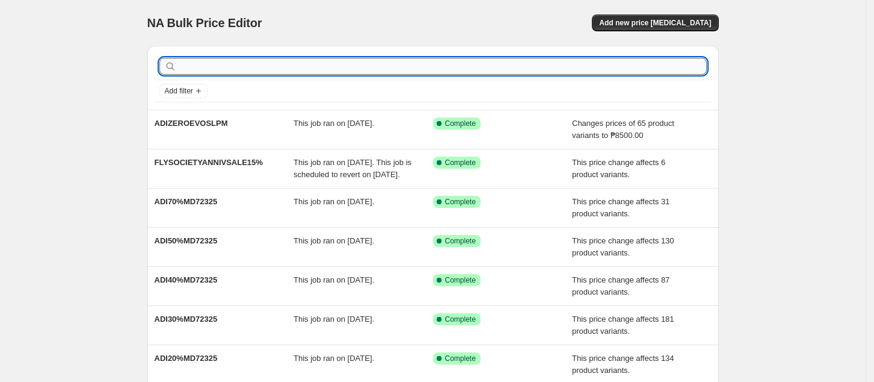
click at [498, 69] on input "text" at bounding box center [443, 66] width 528 height 17
type input "loci"
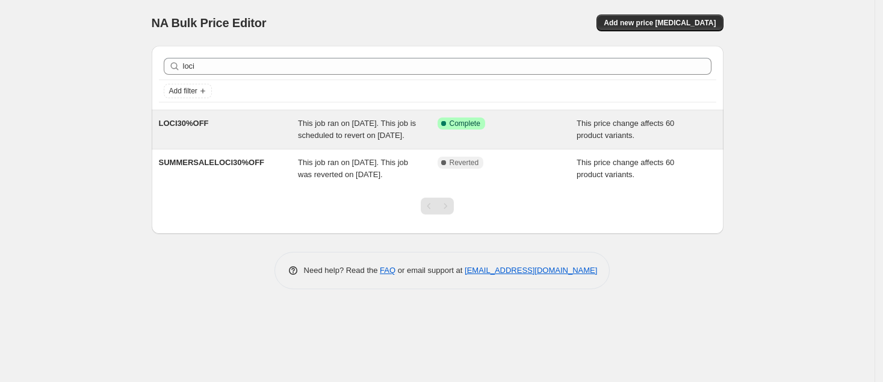
click at [246, 131] on div "LOCI30%OFF" at bounding box center [229, 129] width 140 height 24
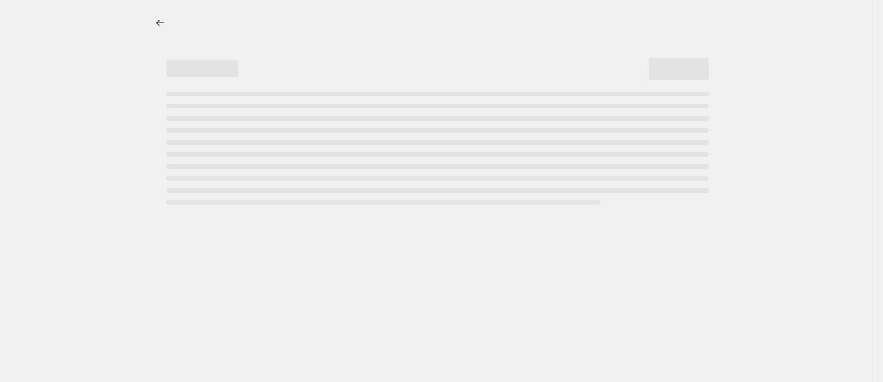
select select "pcap"
select select "no_change"
select select "collection"
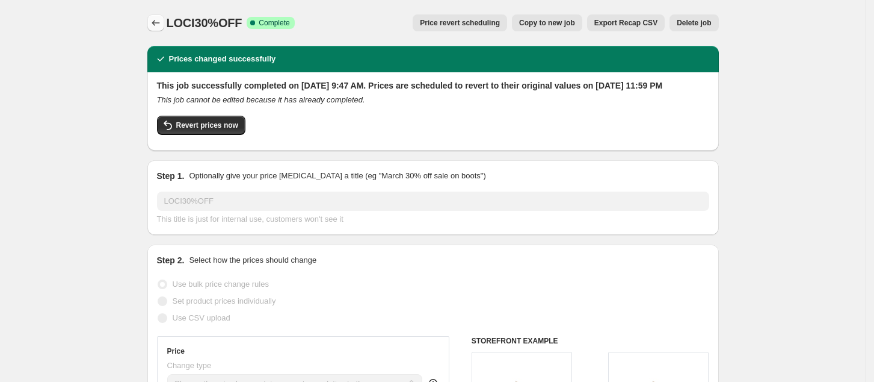
click at [159, 25] on icon "Price change jobs" at bounding box center [156, 23] width 12 height 12
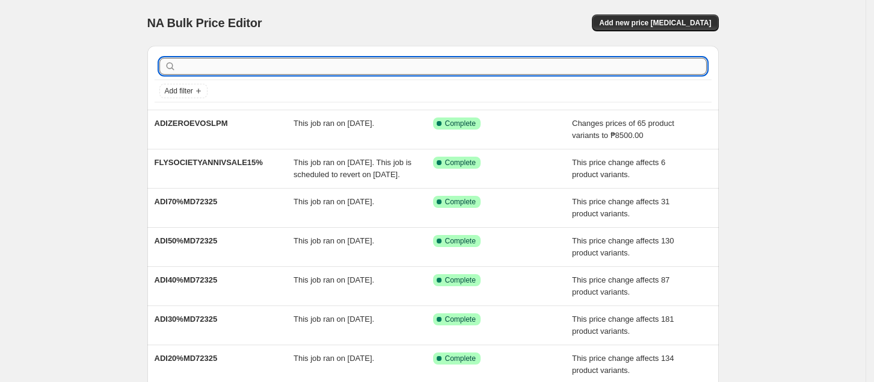
click at [469, 64] on input "text" at bounding box center [443, 66] width 528 height 17
type input "loci"
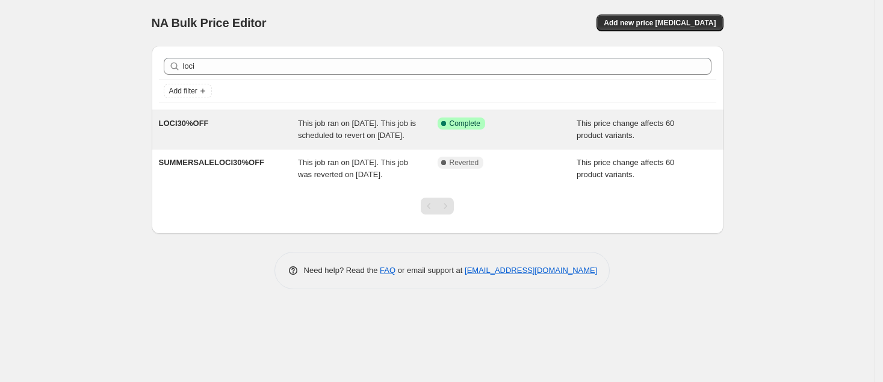
click at [228, 140] on div "LOCI30%OFF" at bounding box center [229, 129] width 140 height 24
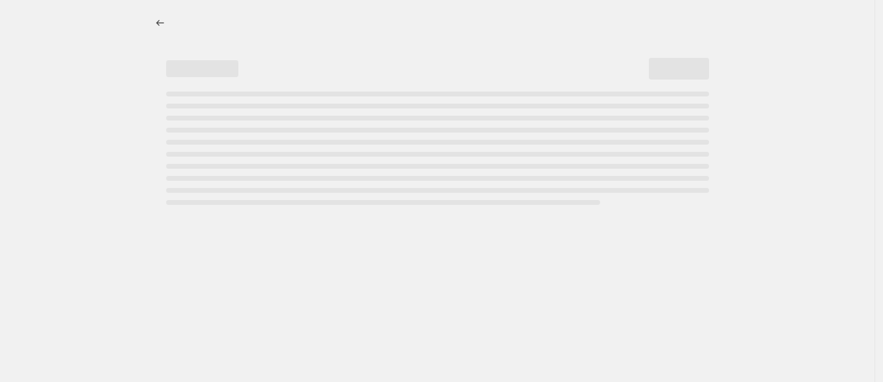
select select "pcap"
select select "no_change"
select select "collection"
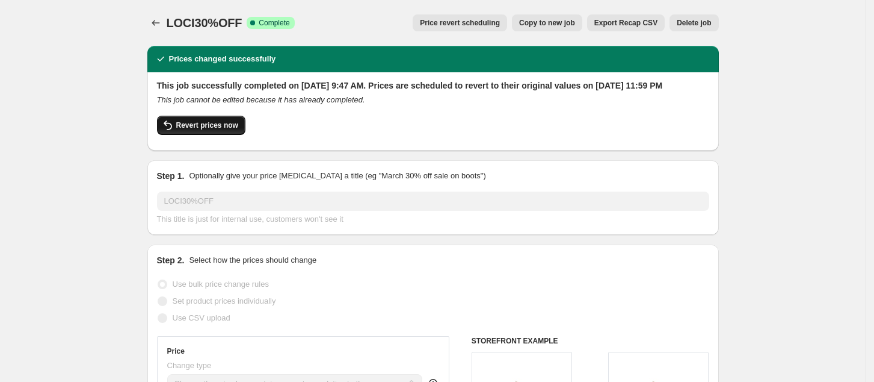
click at [191, 135] on button "Revert prices now" at bounding box center [201, 125] width 88 height 19
checkbox input "false"
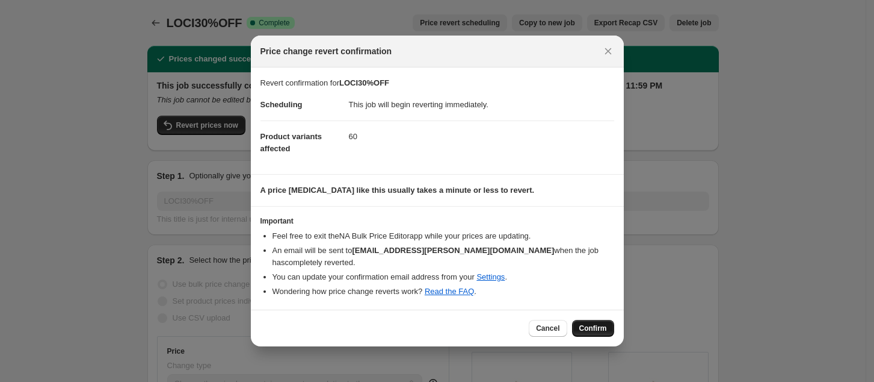
click at [592, 323] on span "Confirm" at bounding box center [594, 328] width 28 height 10
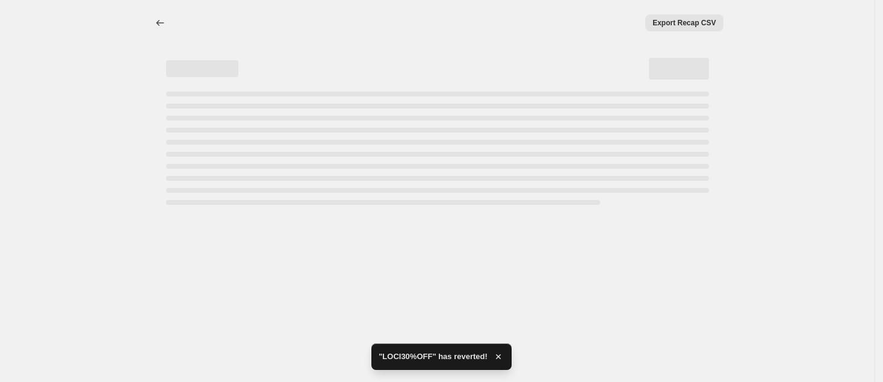
select select "pcap"
select select "no_change"
select select "collection"
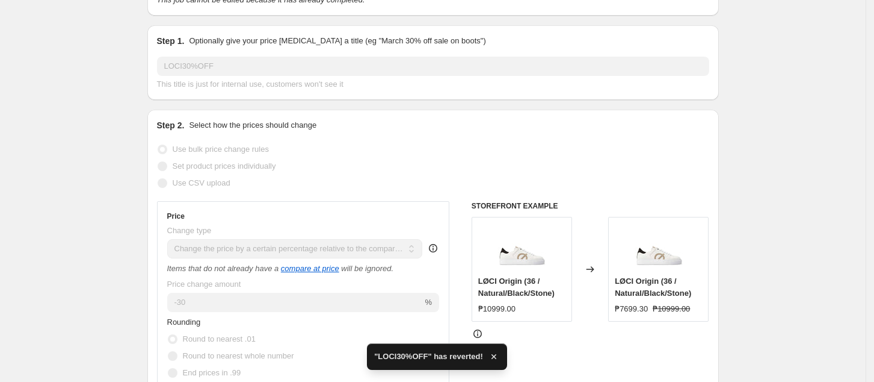
checkbox input "true"
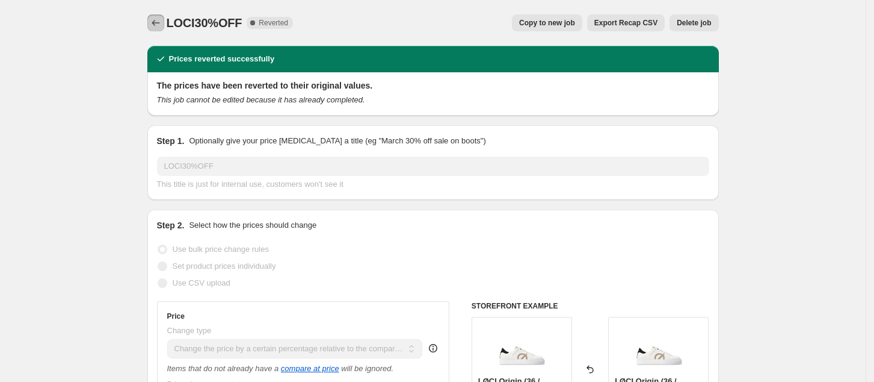
click at [162, 24] on icon "Price change jobs" at bounding box center [156, 23] width 12 height 12
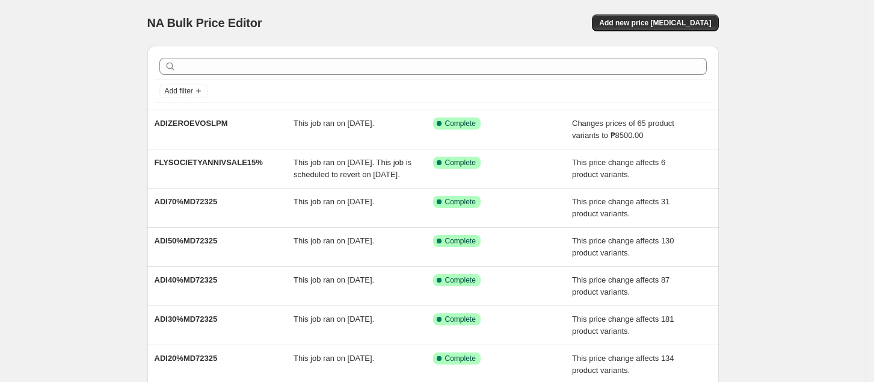
click at [294, 57] on div at bounding box center [433, 66] width 557 height 26
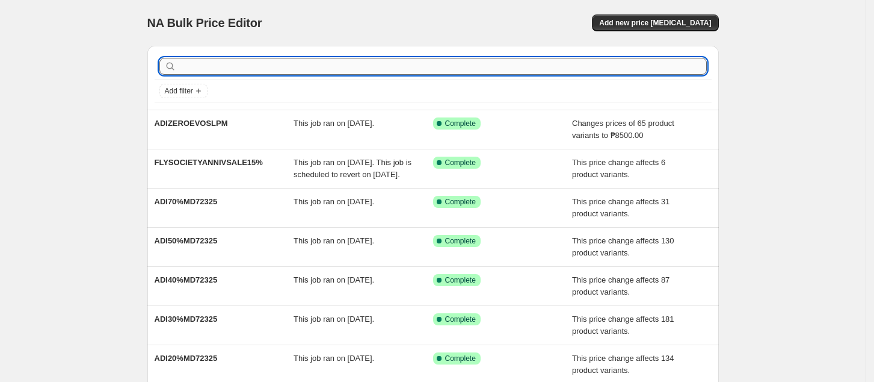
click at [294, 64] on input "text" at bounding box center [443, 66] width 528 height 17
type input "loci"
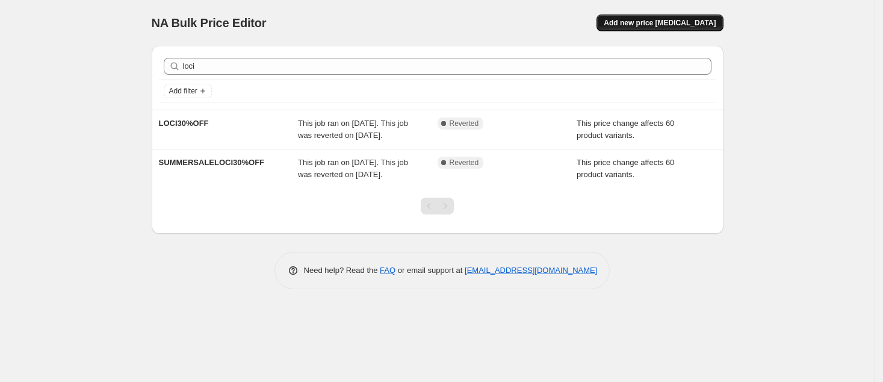
click at [664, 21] on span "Add new price [MEDICAL_DATA]" at bounding box center [660, 23] width 112 height 10
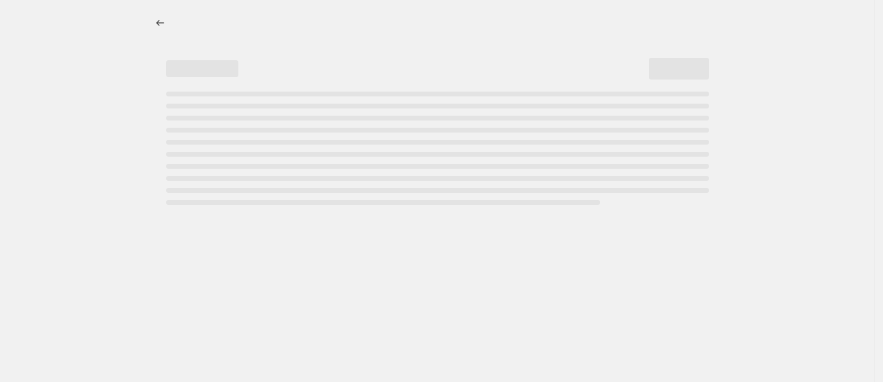
select select "percentage"
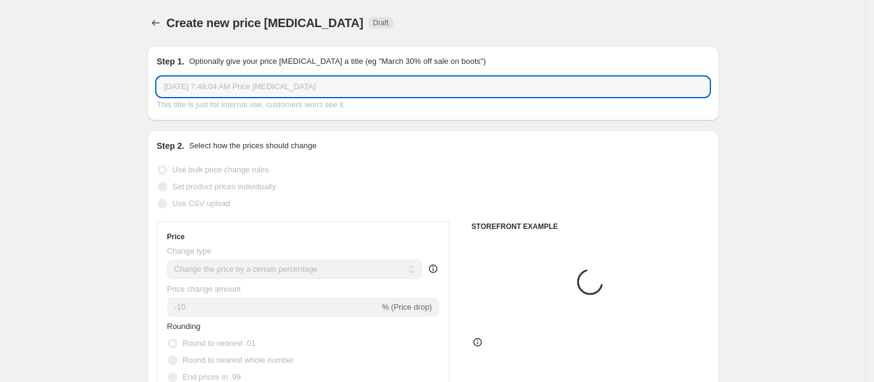
click at [253, 88] on input "[DATE] 7:49:04 AM Price [MEDICAL_DATA]" at bounding box center [433, 86] width 552 height 19
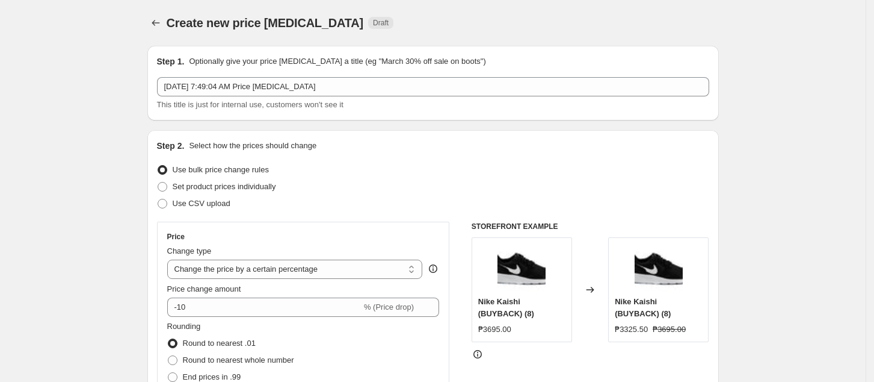
click at [150, 17] on div at bounding box center [156, 22] width 19 height 17
click at [157, 17] on icon "Price change jobs" at bounding box center [156, 23] width 12 height 12
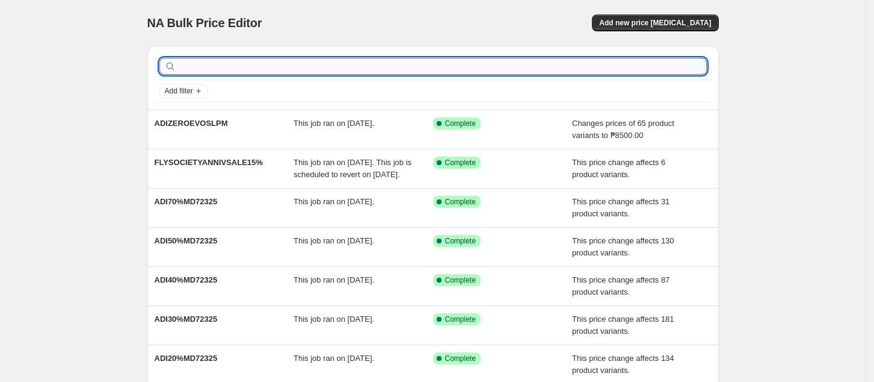
click at [338, 66] on input "text" at bounding box center [443, 66] width 528 height 17
type input "loci"
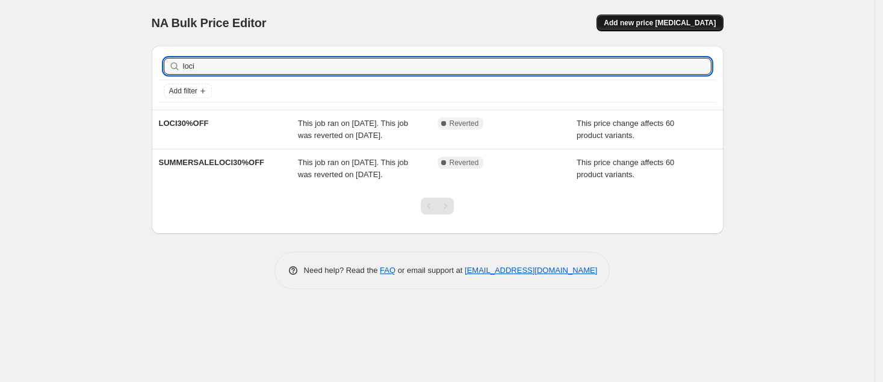
click at [665, 28] on button "Add new price [MEDICAL_DATA]" at bounding box center [659, 22] width 126 height 17
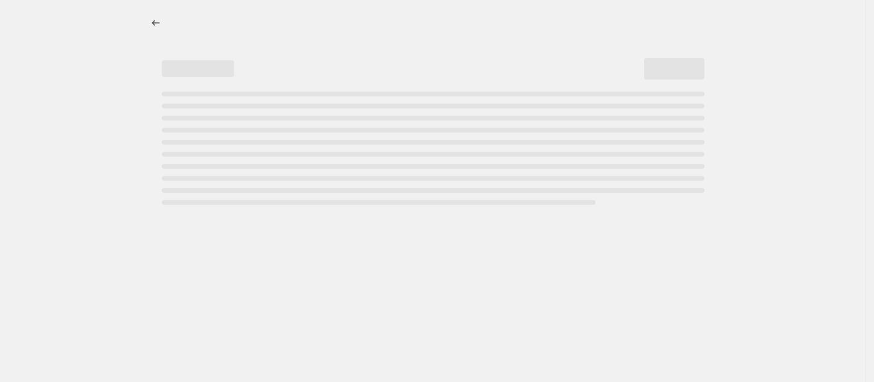
select select "percentage"
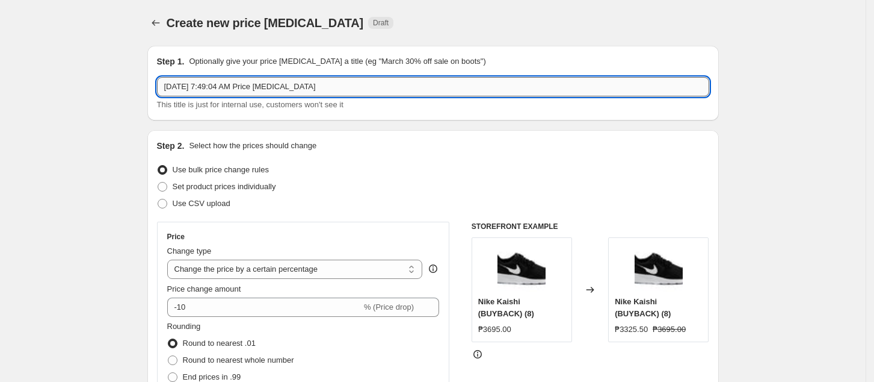
click at [429, 81] on input "[DATE] 7:49:04 AM Price [MEDICAL_DATA]" at bounding box center [433, 86] width 552 height 19
click at [438, 107] on div "This title is just for internal use, customers won't see it" at bounding box center [433, 105] width 552 height 12
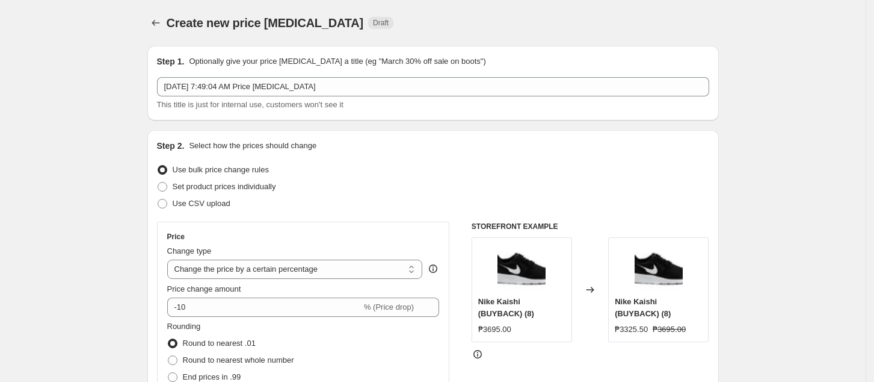
click at [438, 107] on div "This title is just for internal use, customers won't see it" at bounding box center [433, 105] width 552 height 12
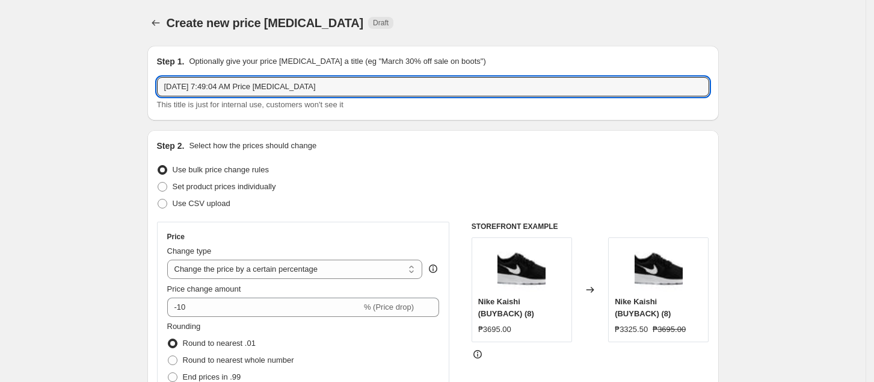
click at [523, 40] on div "Create new price [MEDICAL_DATA]. This page is ready Create new price [MEDICAL_D…" at bounding box center [433, 23] width 572 height 46
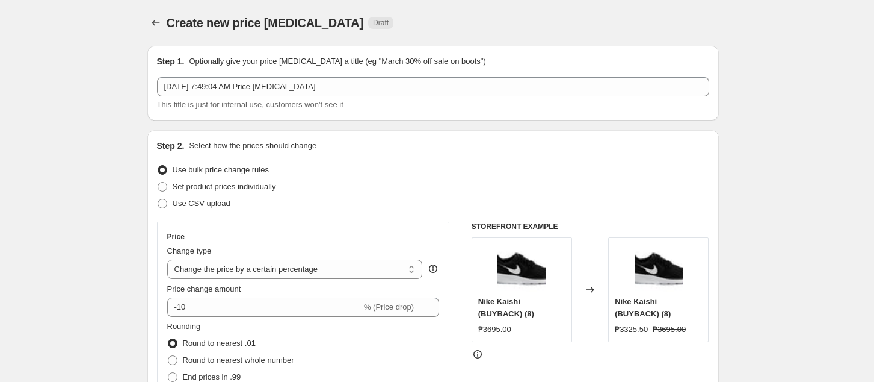
click at [524, 40] on div "Create new price [MEDICAL_DATA]. This page is ready Create new price [MEDICAL_D…" at bounding box center [433, 23] width 572 height 46
click at [531, 54] on div "Step 1. Optionally give your price [MEDICAL_DATA] a title (eg "March 30% off sa…" at bounding box center [433, 83] width 572 height 75
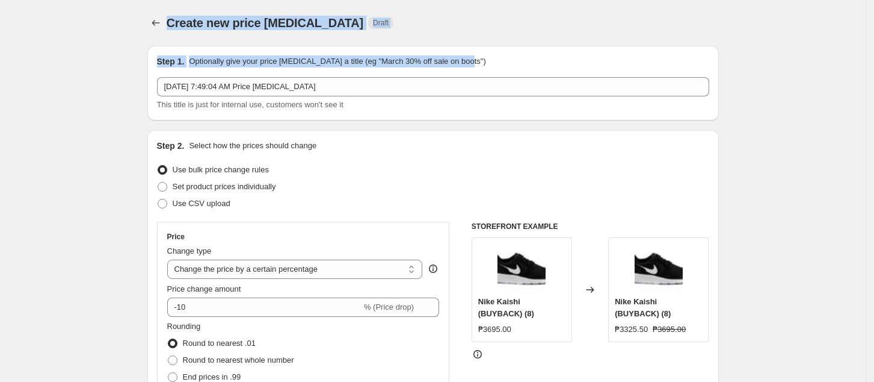
click at [531, 54] on div "Step 1. Optionally give your price [MEDICAL_DATA] a title (eg "March 30% off sa…" at bounding box center [433, 83] width 572 height 75
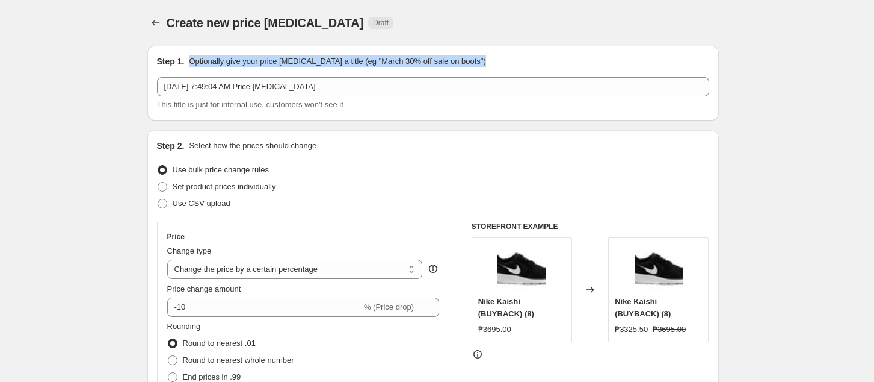
click at [532, 52] on div "Step 1. Optionally give your price [MEDICAL_DATA] a title (eg "March 30% off sa…" at bounding box center [433, 83] width 572 height 75
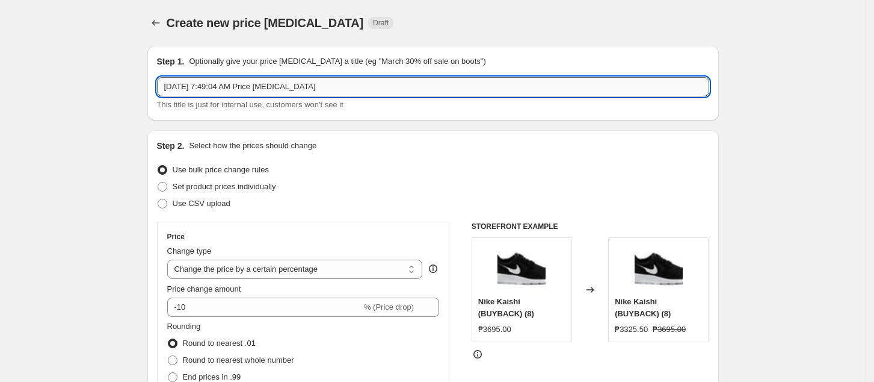
click at [472, 85] on input "[DATE] 7:49:04 AM Price [MEDICAL_DATA]" at bounding box center [433, 86] width 552 height 19
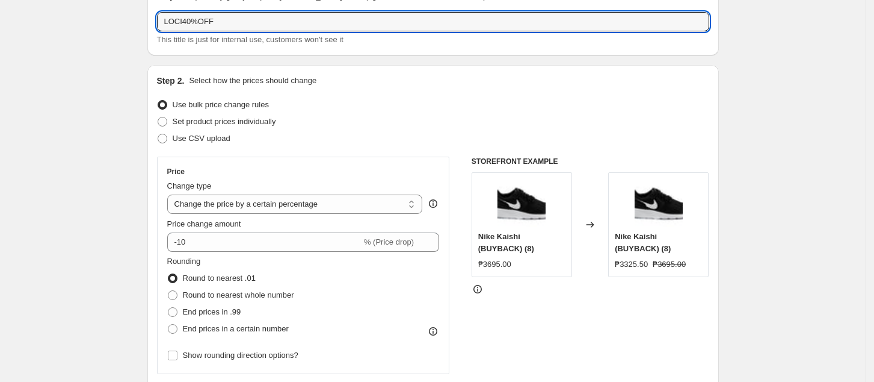
scroll to position [80, 0]
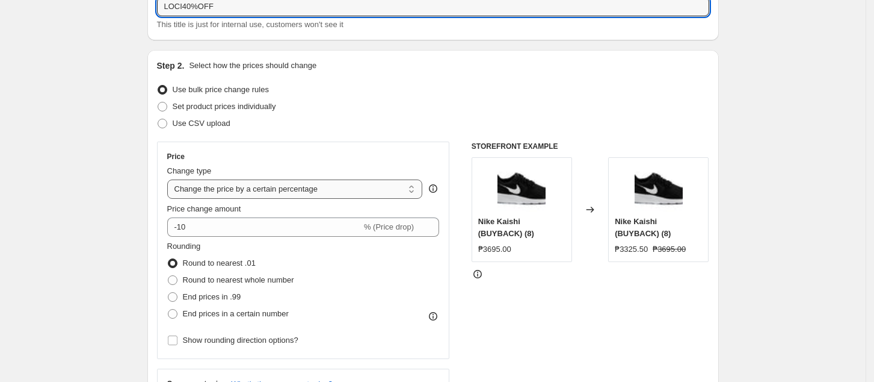
type input "LOCI40%OFF"
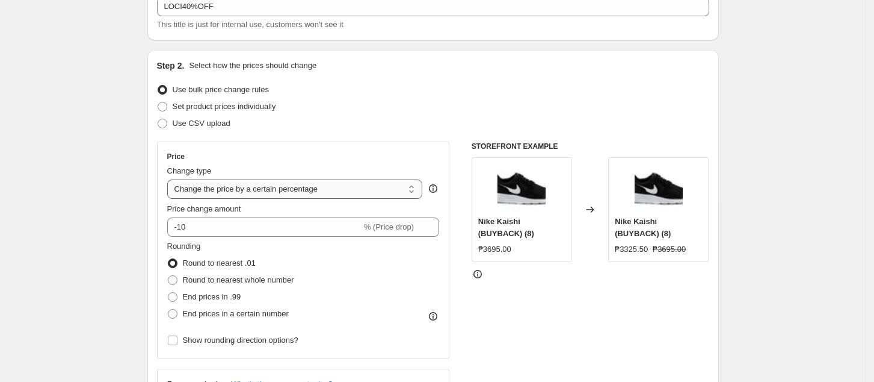
click at [234, 188] on select "Change the price to a certain amount Change the price by a certain amount Chang…" at bounding box center [295, 188] width 256 height 19
select select "pcap"
click at [171, 179] on select "Change the price to a certain amount Change the price by a certain amount Chang…" at bounding box center [295, 188] width 256 height 19
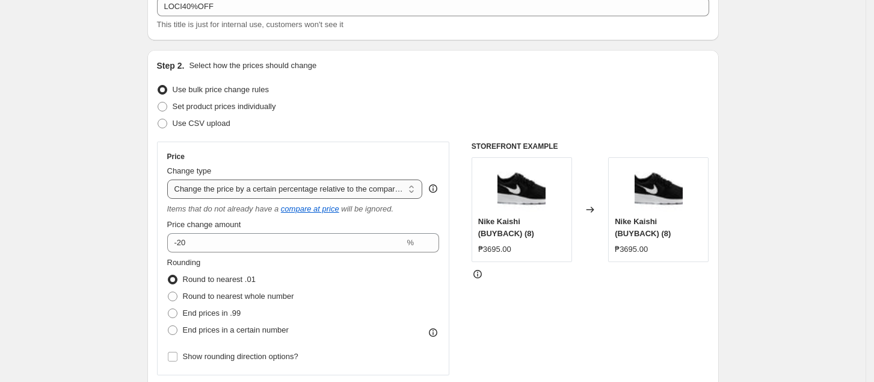
click at [365, 187] on select "Change the price to a certain amount Change the price by a certain amount Chang…" at bounding box center [295, 188] width 256 height 19
click at [171, 179] on select "Change the price to a certain amount Change the price by a certain amount Chang…" at bounding box center [295, 188] width 256 height 19
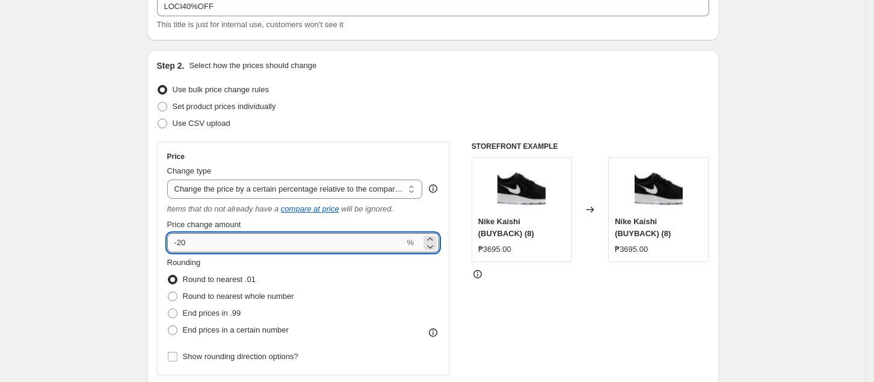
click at [286, 248] on input "-20" at bounding box center [286, 242] width 238 height 19
type input "-2"
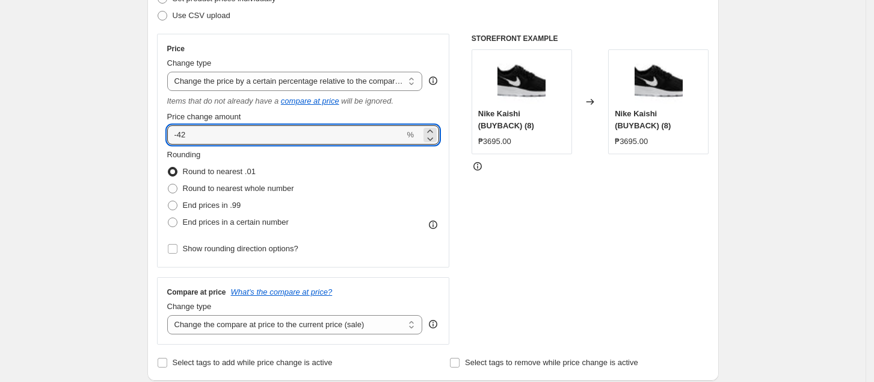
scroll to position [321, 0]
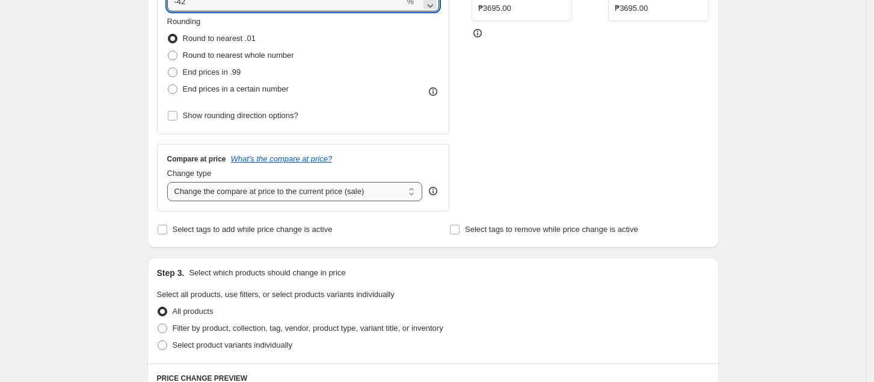
type input "-42"
click at [339, 197] on select "Change the compare at price to the current price (sale) Change the compare at p…" at bounding box center [295, 191] width 256 height 19
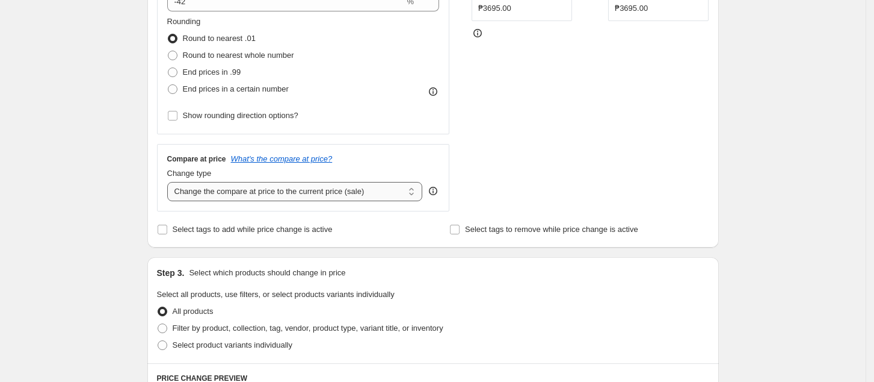
select select "no_change"
click at [171, 182] on select "Change the compare at price to the current price (sale) Change the compare at p…" at bounding box center [295, 191] width 256 height 19
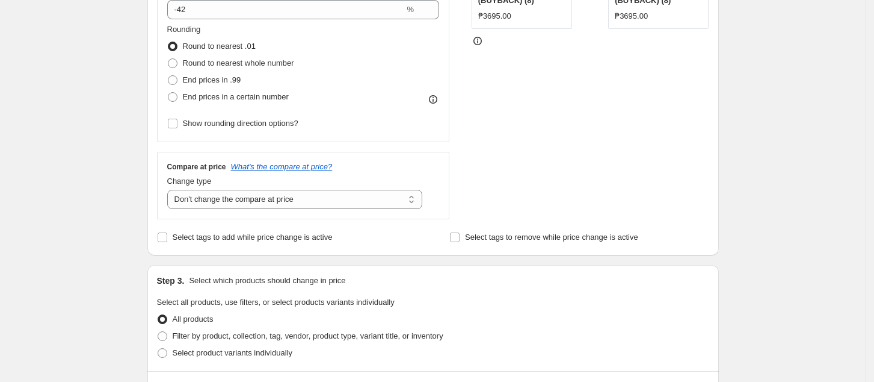
scroll to position [241, 0]
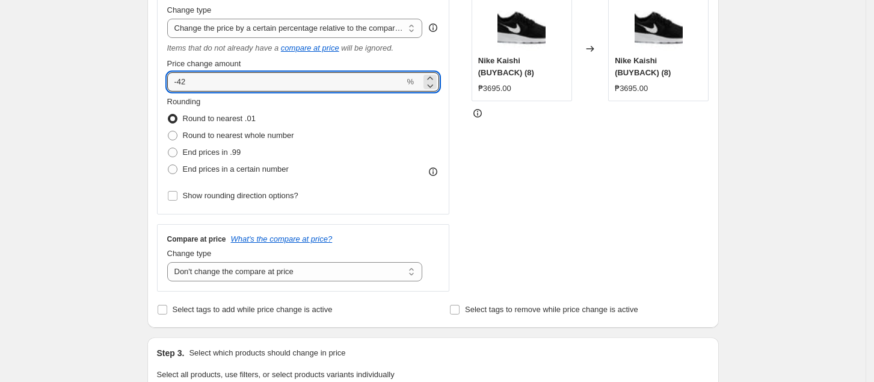
drag, startPoint x: 205, startPoint y: 83, endPoint x: 241, endPoint y: 110, distance: 44.8
click at [241, 110] on div "Price Change type Change the price to a certain amount Change the price by a ce…" at bounding box center [303, 97] width 273 height 213
type input "-40"
click at [521, 181] on div "STOREFRONT EXAMPLE Nike Kaishi (BUYBACK) (8) ₱3695.00 Changed to Nike Kaishi (B…" at bounding box center [591, 136] width 238 height 311
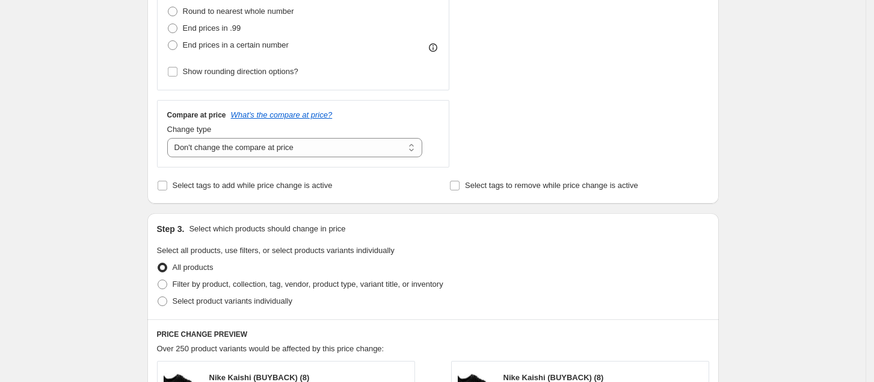
scroll to position [481, 0]
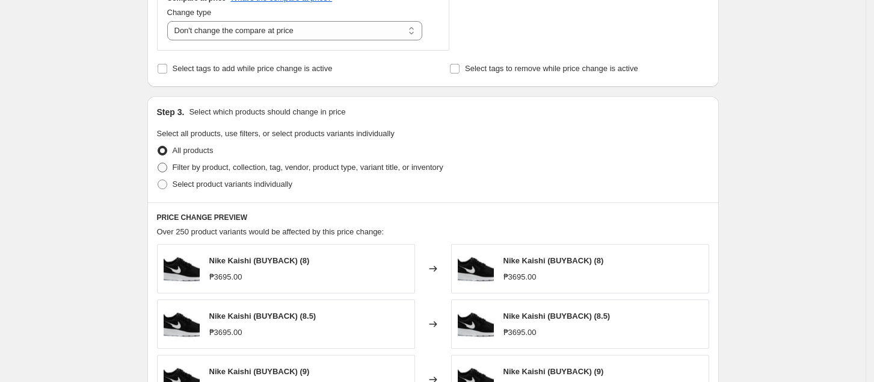
click at [232, 164] on span "Filter by product, collection, tag, vendor, product type, variant title, or inv…" at bounding box center [308, 166] width 271 height 9
click at [158, 163] on input "Filter by product, collection, tag, vendor, product type, variant title, or inv…" at bounding box center [158, 162] width 1 height 1
radio input "true"
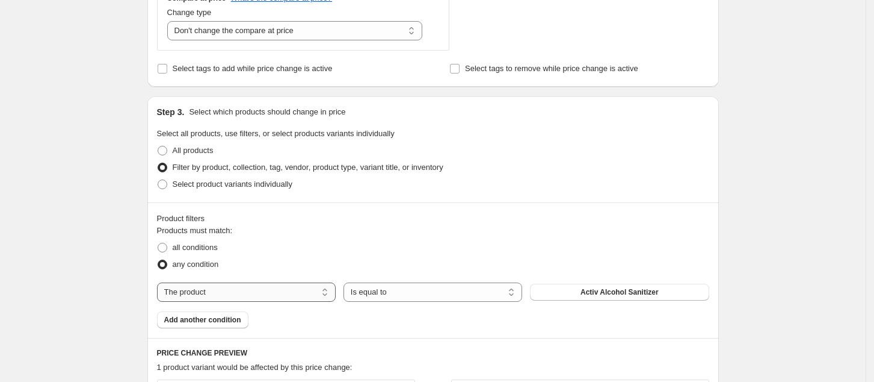
drag, startPoint x: 242, startPoint y: 297, endPoint x: 251, endPoint y: 291, distance: 10.8
click at [243, 297] on select "The product The product's collection The product's tag The product's vendor The…" at bounding box center [246, 291] width 179 height 19
select select "collection"
click at [616, 296] on span "10% Off Collection" at bounding box center [620, 292] width 64 height 10
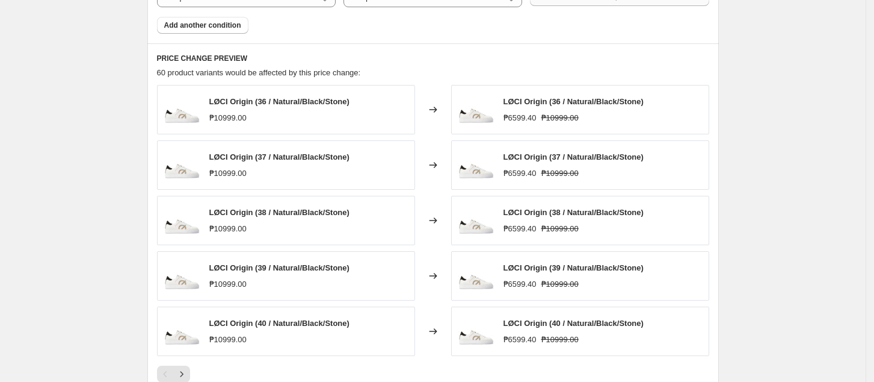
scroll to position [802, 0]
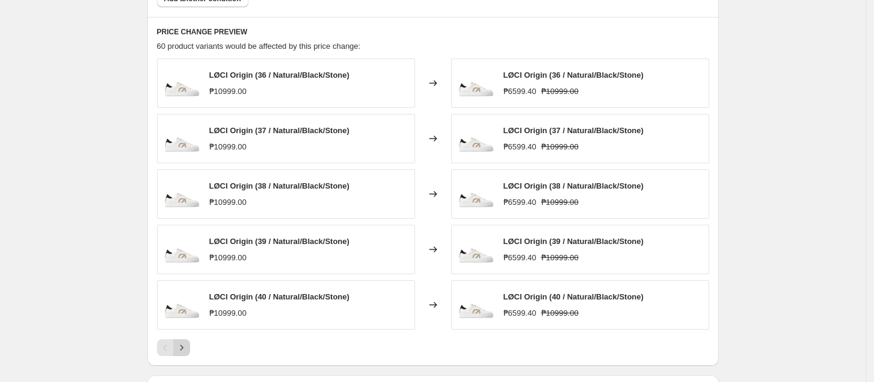
click at [184, 350] on icon "Next" at bounding box center [182, 347] width 12 height 12
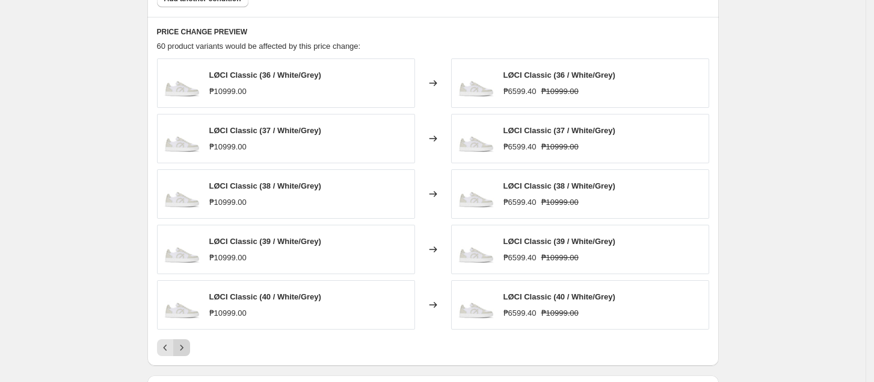
click at [183, 350] on icon "Next" at bounding box center [182, 347] width 12 height 12
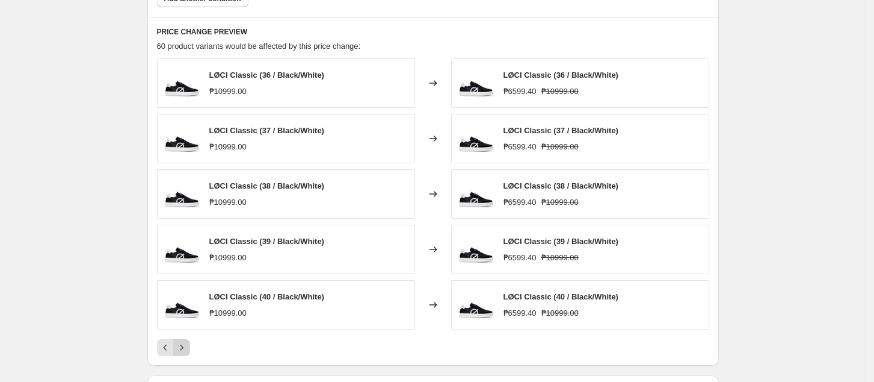
click at [183, 350] on icon "Next" at bounding box center [182, 347] width 12 height 12
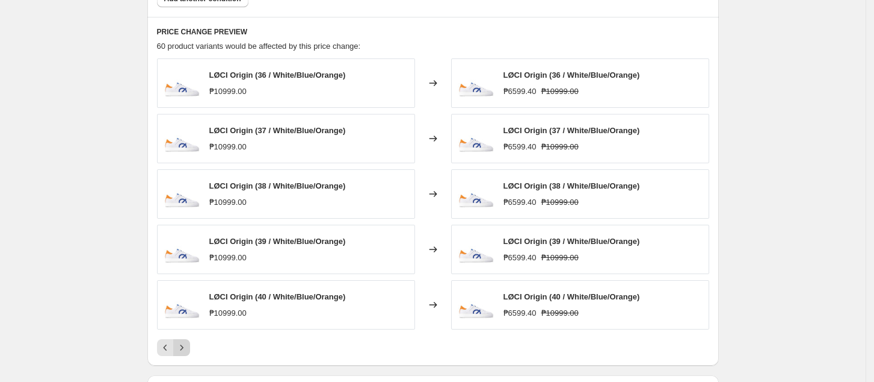
click at [183, 350] on icon "Next" at bounding box center [182, 347] width 12 height 12
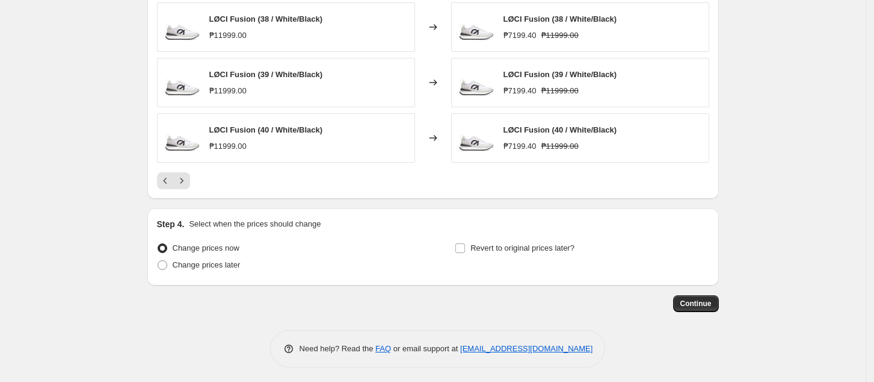
scroll to position [973, 0]
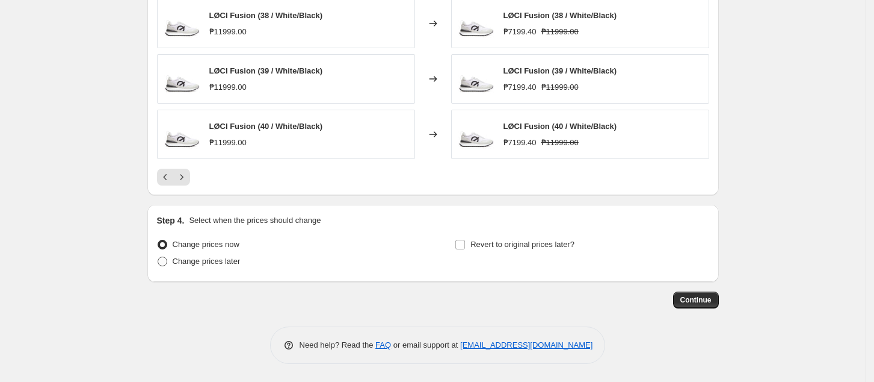
click at [211, 258] on span "Change prices later" at bounding box center [207, 260] width 68 height 9
click at [158, 257] on input "Change prices later" at bounding box center [158, 256] width 1 height 1
radio input "true"
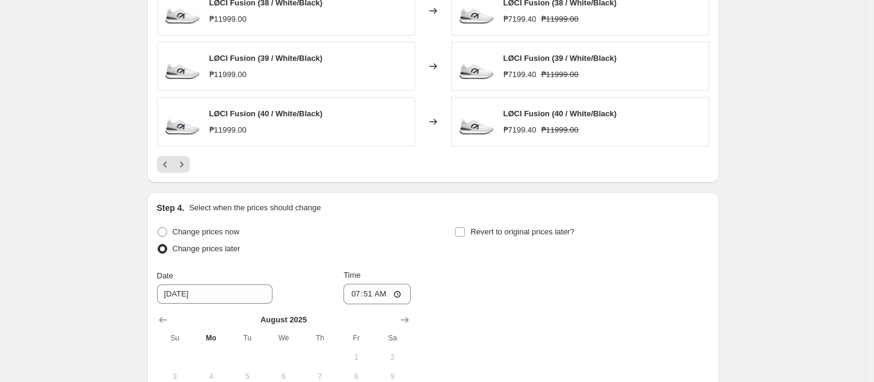
scroll to position [1133, 0]
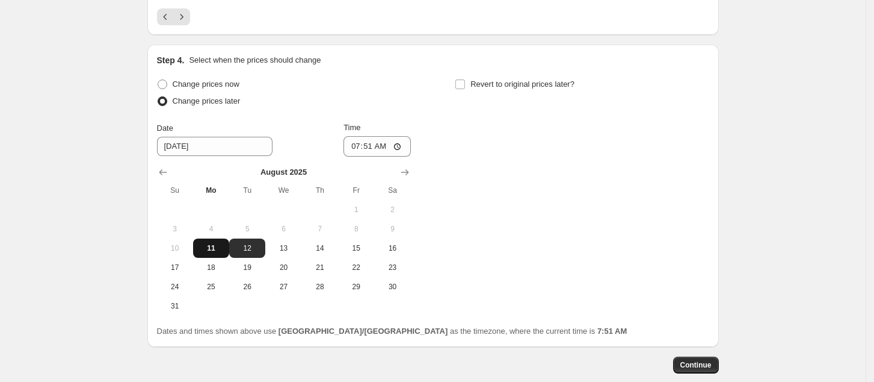
click at [218, 247] on span "11" at bounding box center [211, 248] width 26 height 10
type input "[DATE]"
click at [465, 84] on input "Revert to original prices later?" at bounding box center [461, 84] width 10 height 10
checkbox input "true"
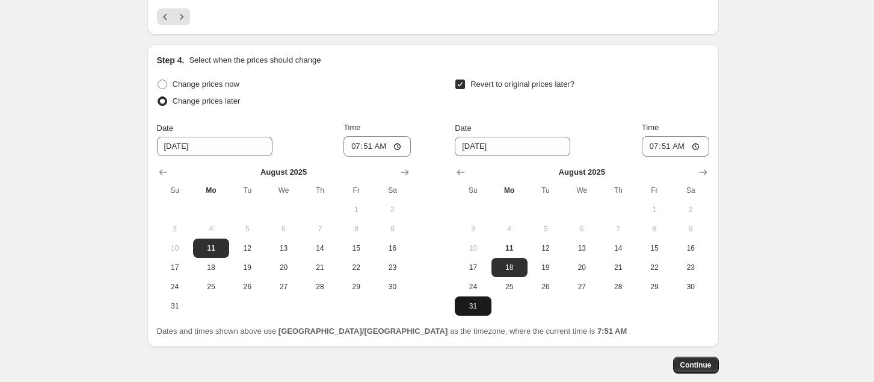
click at [479, 307] on span "31" at bounding box center [473, 306] width 26 height 10
type input "[DATE]"
click at [656, 147] on input "07:51" at bounding box center [675, 146] width 67 height 20
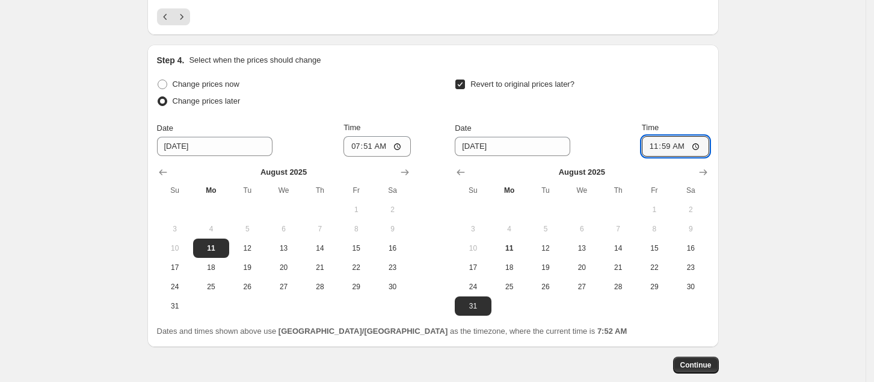
type input "23:59"
click at [699, 361] on span "Continue" at bounding box center [696, 365] width 31 height 10
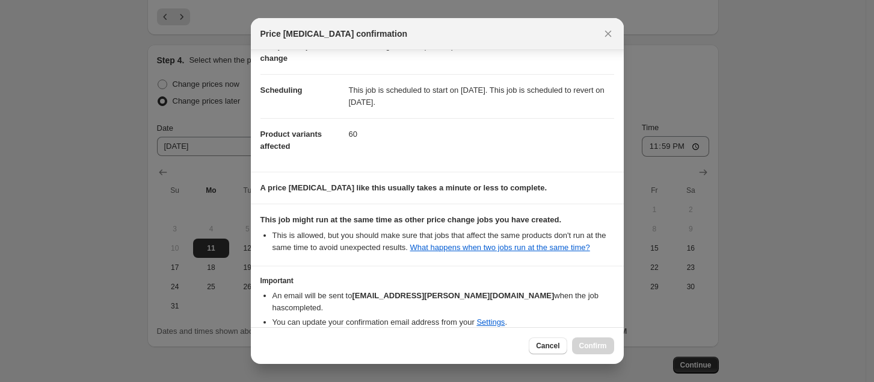
scroll to position [134, 0]
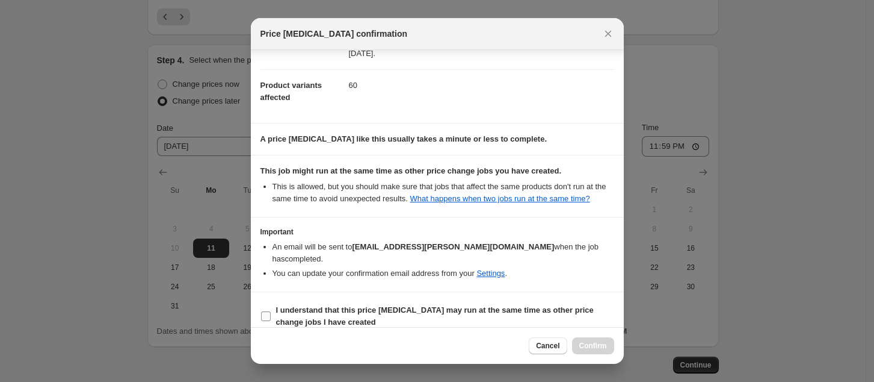
click at [308, 309] on b "I understand that this price [MEDICAL_DATA] may run at the same time as other p…" at bounding box center [435, 315] width 318 height 21
click at [271, 311] on input "I understand that this price [MEDICAL_DATA] may run at the same time as other p…" at bounding box center [266, 316] width 10 height 10
checkbox input "true"
drag, startPoint x: 575, startPoint y: 344, endPoint x: 574, endPoint y: 338, distance: 6.6
click at [575, 344] on button "Confirm" at bounding box center [593, 345] width 42 height 17
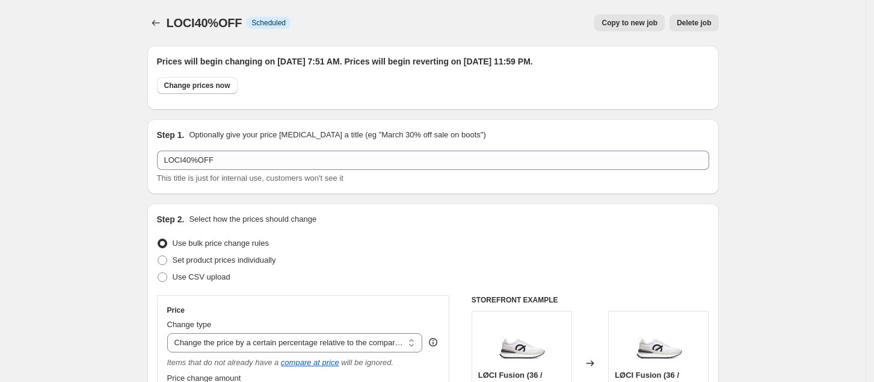
scroll to position [1133, 0]
